Goal: Check status: Check status

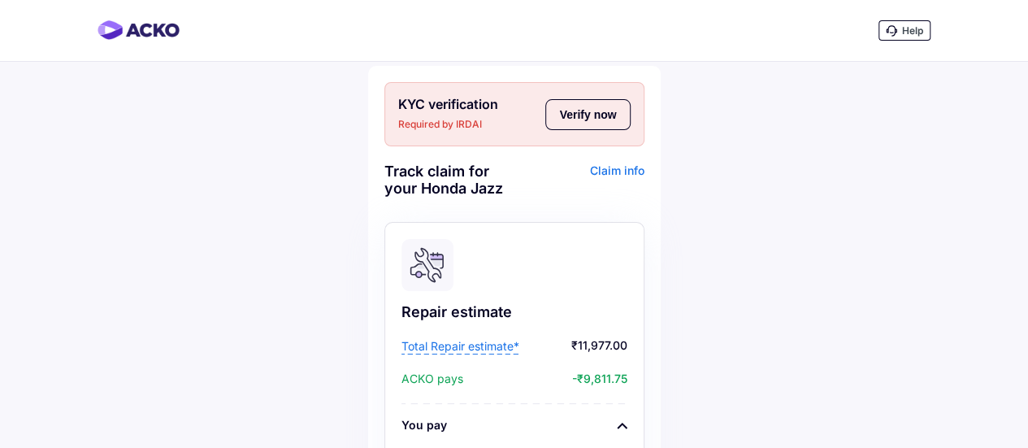
click at [584, 115] on button "Verify now" at bounding box center [587, 114] width 85 height 31
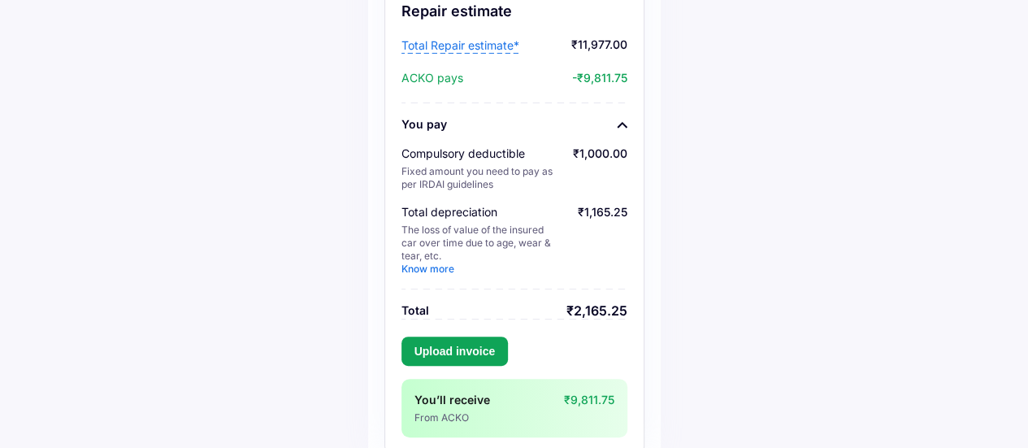
scroll to position [210, 0]
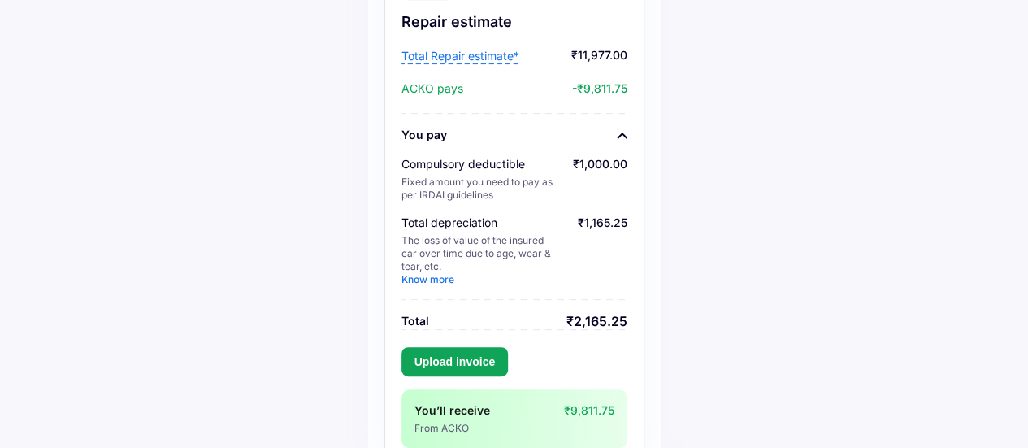
click at [490, 63] on span "Total Repair estimate*" at bounding box center [460, 56] width 118 height 16
